Goal: Task Accomplishment & Management: Use online tool/utility

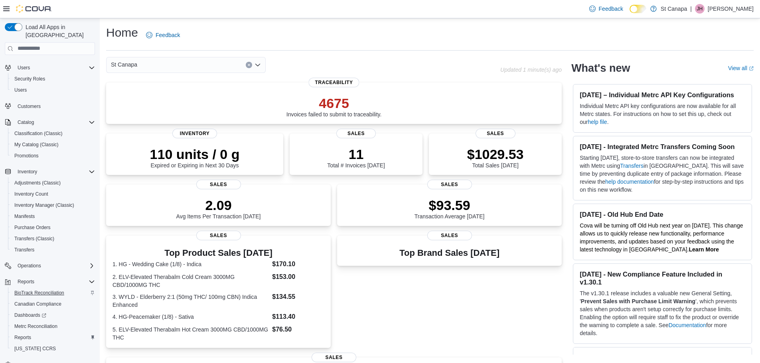
scroll to position [37, 0]
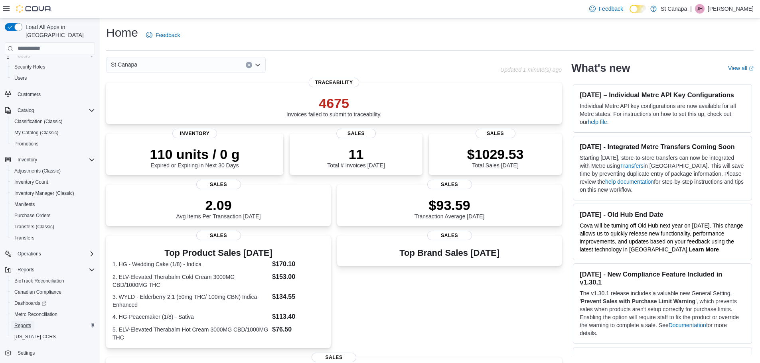
click at [20, 323] on span "Reports" at bounding box center [22, 326] width 17 height 6
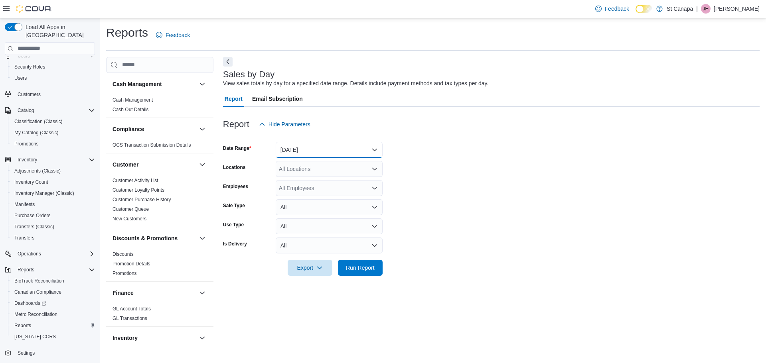
click at [347, 151] on button "[DATE]" at bounding box center [329, 150] width 107 height 16
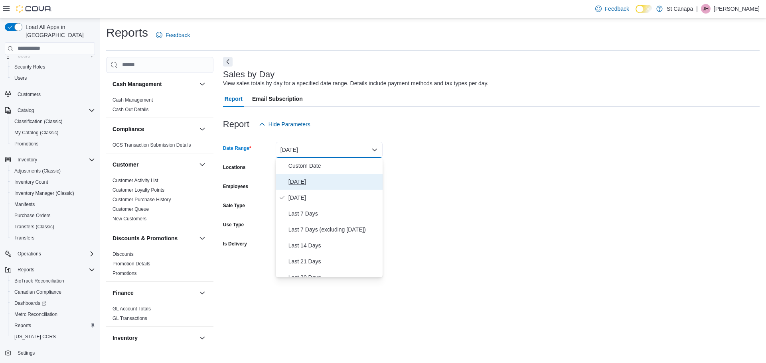
click at [293, 181] on span "[DATE]" at bounding box center [333, 182] width 91 height 10
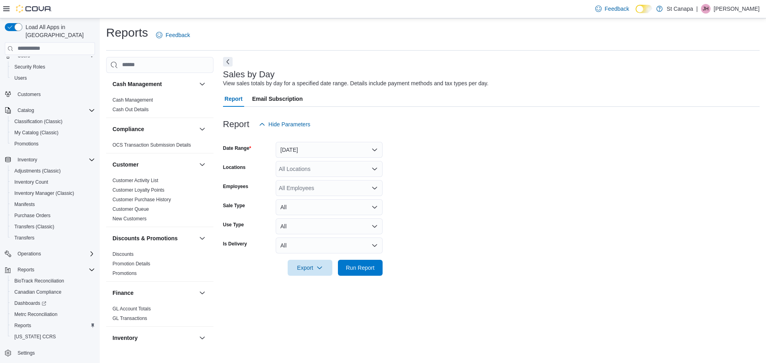
drag, startPoint x: 440, startPoint y: 161, endPoint x: 309, endPoint y: 166, distance: 131.3
click at [439, 161] on form "Date Range [DATE] Locations All Locations Employees All Employees Sale Type All…" at bounding box center [491, 204] width 536 height 144
click at [308, 167] on div "All Locations" at bounding box center [329, 169] width 107 height 16
click at [329, 206] on span "St Canapa - Ruidoso" at bounding box center [319, 206] width 52 height 8
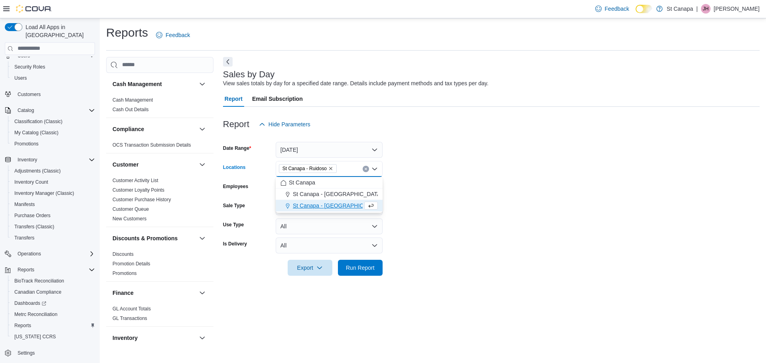
drag, startPoint x: 483, startPoint y: 198, endPoint x: 366, endPoint y: 298, distance: 153.5
click at [478, 206] on form "Date Range [DATE] Locations [GEOGRAPHIC_DATA] - [GEOGRAPHIC_DATA] Combo box. Se…" at bounding box center [491, 204] width 536 height 144
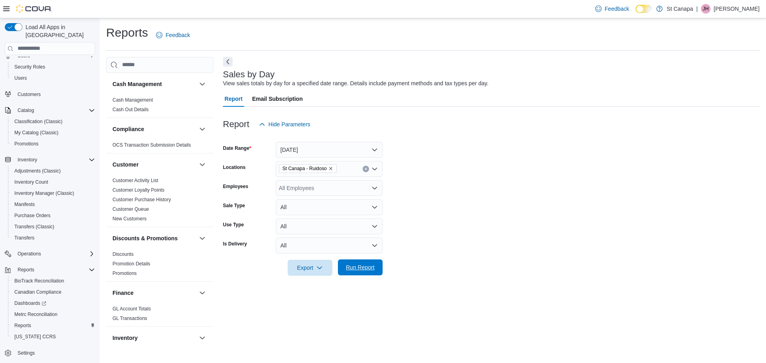
click at [364, 268] on span "Run Report" at bounding box center [360, 268] width 29 height 8
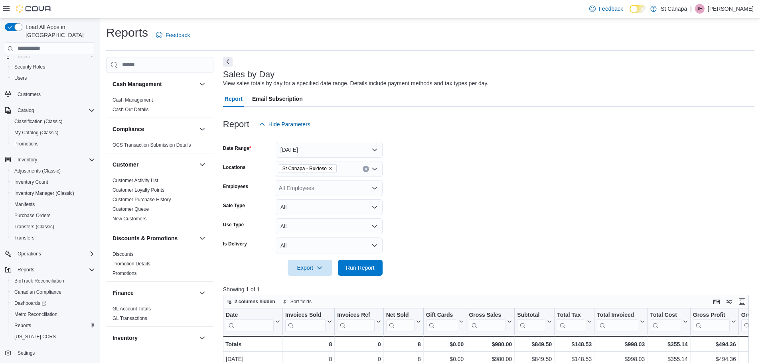
click at [329, 168] on icon "Remove St Canapa - Ruidoso from selection in this group" at bounding box center [330, 168] width 3 height 3
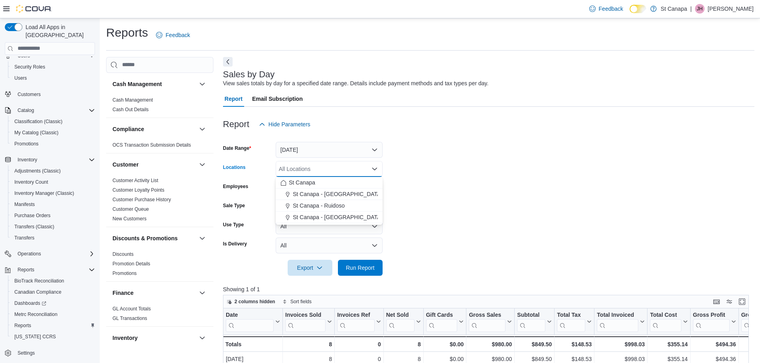
drag, startPoint x: 322, startPoint y: 215, endPoint x: 464, endPoint y: 203, distance: 142.1
click at [323, 215] on span "St Canapa - [GEOGRAPHIC_DATA][PERSON_NAME]" at bounding box center [360, 217] width 135 height 8
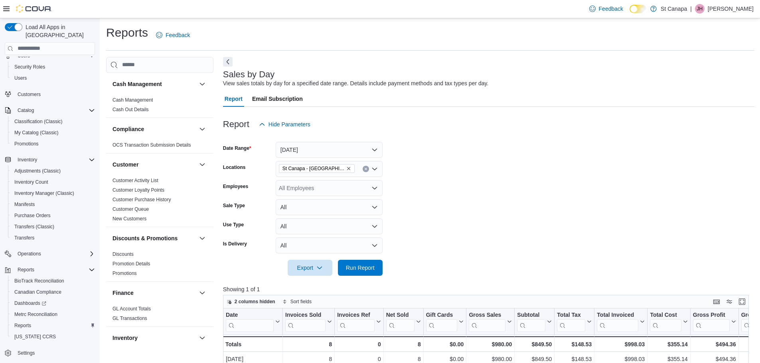
drag, startPoint x: 468, startPoint y: 202, endPoint x: 454, endPoint y: 214, distance: 18.9
click at [467, 205] on form "Date Range [DATE] Locations [GEOGRAPHIC_DATA] - [GEOGRAPHIC_DATA][PERSON_NAME] …" at bounding box center [488, 204] width 531 height 144
click at [350, 262] on span "Run Report" at bounding box center [359, 268] width 35 height 16
